Goal: Transaction & Acquisition: Purchase product/service

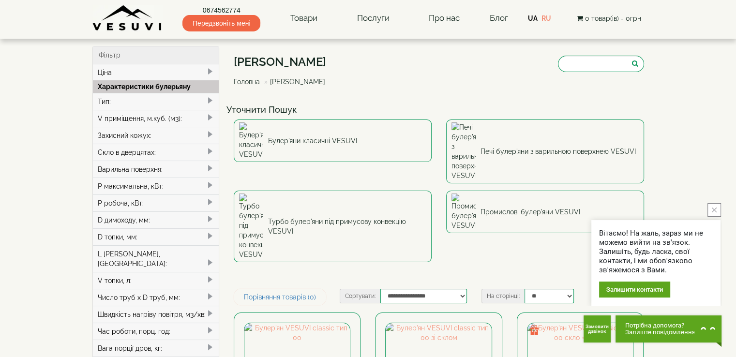
click at [121, 72] on div "Ціна" at bounding box center [156, 72] width 126 height 16
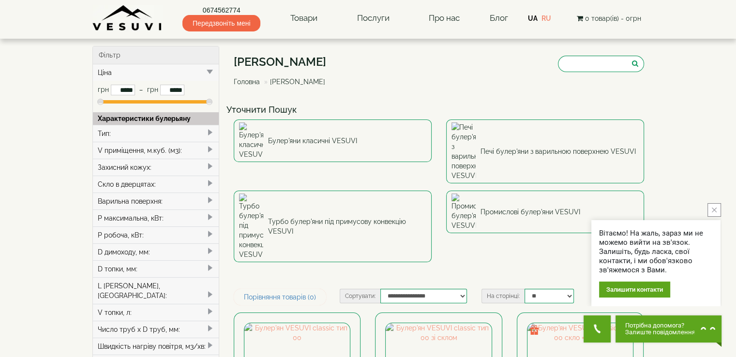
click at [714, 210] on icon "close button" at bounding box center [713, 210] width 5 height 5
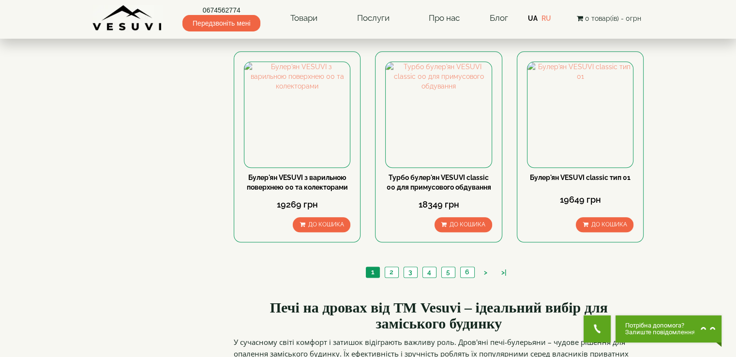
scroll to position [1112, 0]
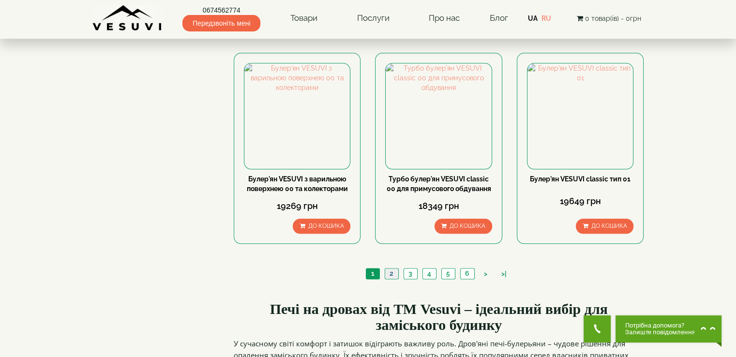
click at [394, 268] on link "2" at bounding box center [392, 273] width 14 height 10
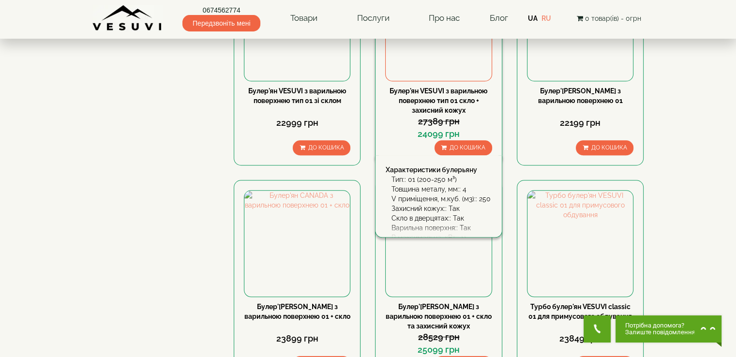
scroll to position [774, 0]
